Goal: Information Seeking & Learning: Find specific page/section

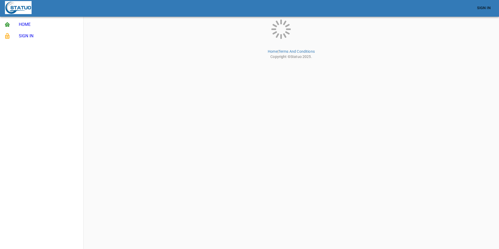
click at [439, 61] on html "Sign In HOME SIGN IN Home | Terms And Conditions Copyright © Statuo 2025 ." at bounding box center [249, 30] width 499 height 61
click at [484, 7] on span "Sign In" at bounding box center [484, 8] width 14 height 7
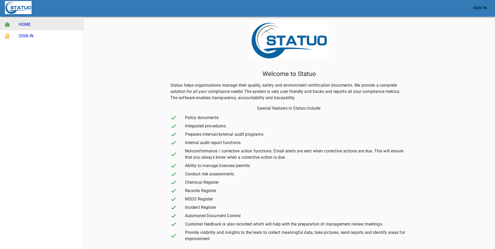
click at [20, 34] on span "SIGN IN" at bounding box center [49, 36] width 60 height 6
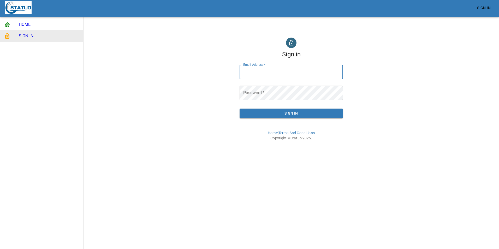
type input "v.nakhoul@hotmail.com"
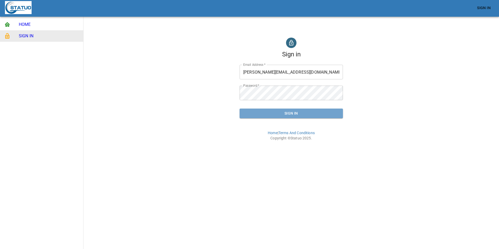
click at [280, 113] on span "Sign In" at bounding box center [291, 113] width 95 height 7
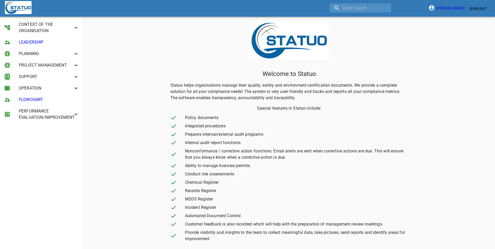
click at [73, 27] on icon at bounding box center [76, 28] width 6 height 6
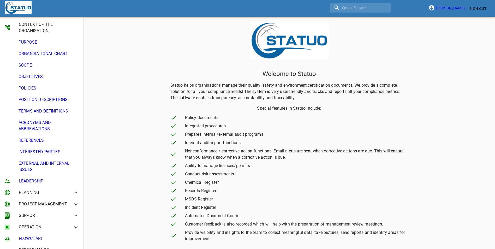
click at [73, 26] on icon at bounding box center [76, 28] width 6 height 6
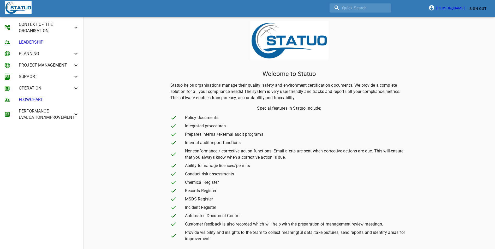
click at [77, 53] on icon at bounding box center [76, 54] width 6 height 6
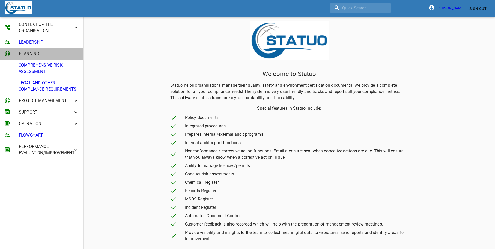
click at [76, 53] on icon at bounding box center [76, 54] width 6 height 6
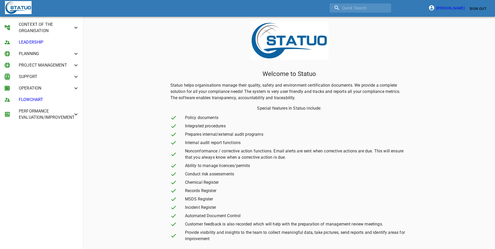
click at [73, 62] on li "PROJECT MANAGEMENT" at bounding box center [41, 64] width 83 height 11
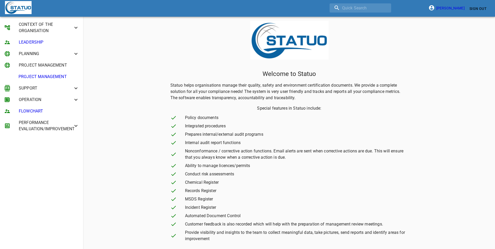
click at [72, 63] on span "PROJECT MANAGEMENT" at bounding box center [46, 65] width 54 height 6
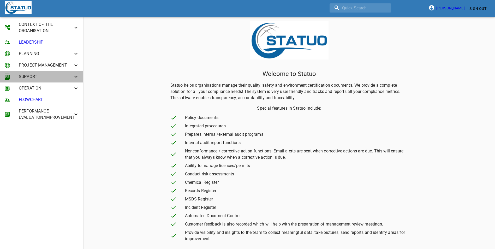
click at [75, 76] on icon at bounding box center [75, 77] width 3 height 2
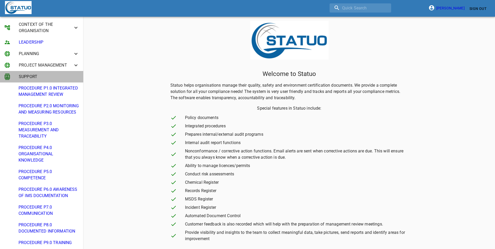
click at [42, 76] on span "SUPPORT" at bounding box center [46, 77] width 54 height 6
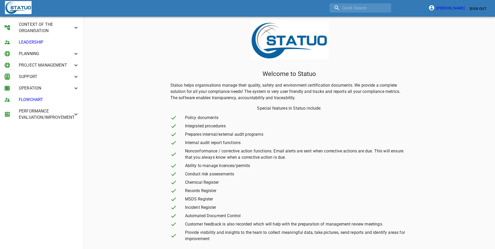
click at [71, 89] on span "OPERATION" at bounding box center [46, 88] width 54 height 6
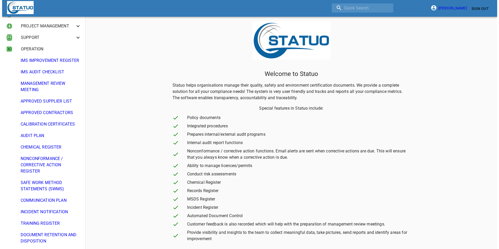
scroll to position [52, 0]
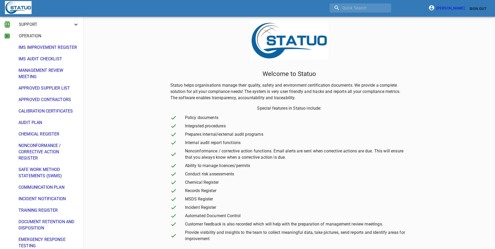
click at [48, 155] on span "NONCONFORMANCE / CORRECTIVE ACTION REGISTER" at bounding box center [49, 151] width 60 height 19
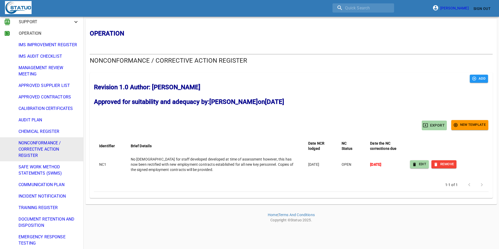
scroll to position [92, 0]
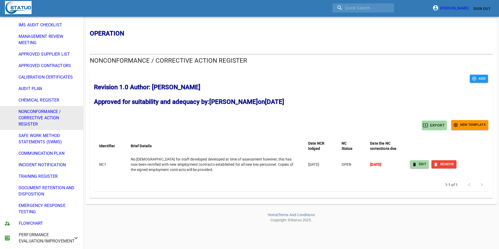
click at [63, 236] on span "PERFORMANCE EVALUATION/IMPROVEMENT" at bounding box center [46, 238] width 54 height 13
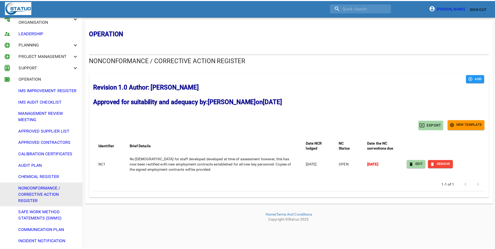
scroll to position [0, 0]
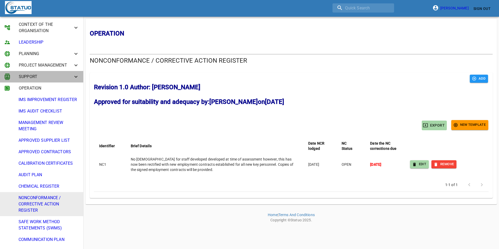
click at [73, 75] on icon at bounding box center [76, 77] width 6 height 6
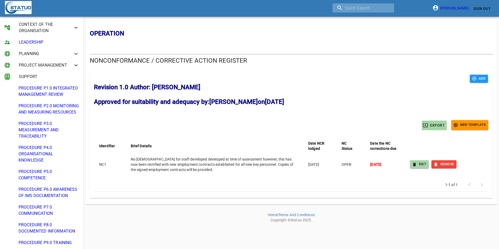
click at [371, 8] on input "search" at bounding box center [363, 7] width 62 height 9
type input "u"
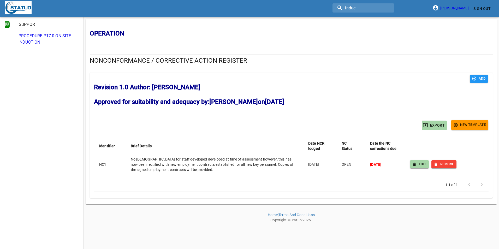
click at [40, 38] on span "PROCEDURE P17.0 ON-SITE INDUCTION" at bounding box center [49, 39] width 60 height 13
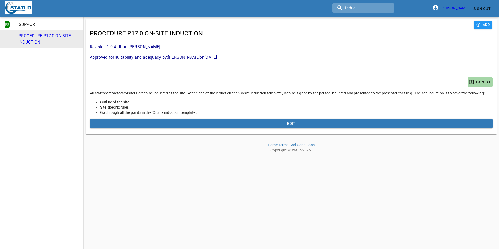
click at [365, 7] on input "induc" at bounding box center [363, 7] width 62 height 9
drag, startPoint x: 367, startPoint y: 8, endPoint x: 278, endPoint y: 2, distance: 88.6
click at [278, 2] on div "induc Violet Nakhoul Sign Out" at bounding box center [249, 8] width 486 height 14
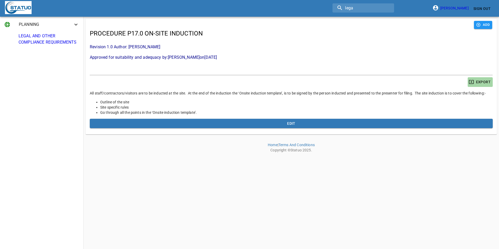
type input "lega"
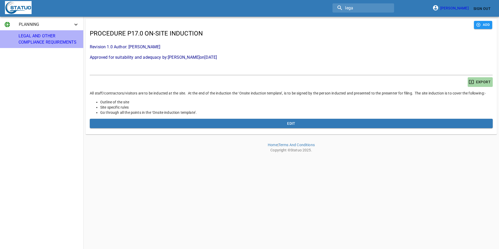
click at [51, 38] on span "LEGAL AND OTHER COMPLIANCE REQUIREMENTS" at bounding box center [49, 39] width 60 height 13
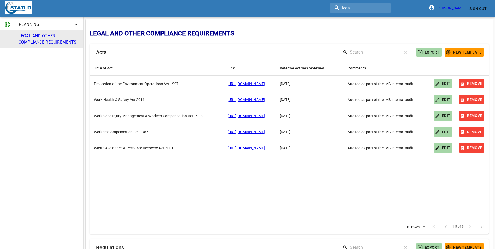
click at [375, 46] on div "Acts search clear EXPORT New Template" at bounding box center [289, 52] width 399 height 17
click at [374, 50] on input "Search" at bounding box center [374, 52] width 48 height 8
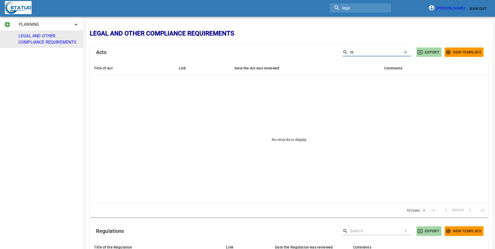
type input "r"
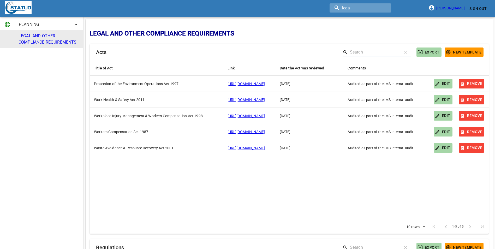
click at [372, 9] on input "lega" at bounding box center [360, 7] width 62 height 9
type input "l"
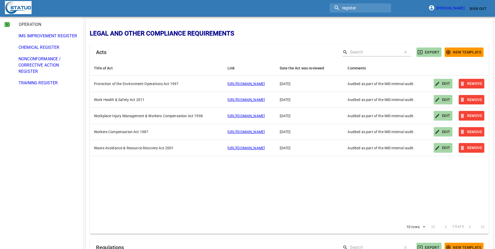
type input "register"
click at [213, 196] on table "Title of Act arrow_downward Link arrow_downward Date the Act was reviewed arrow…" at bounding box center [289, 139] width 399 height 159
